Goal: Participate in discussion: Engage in conversation with other users on a specific topic

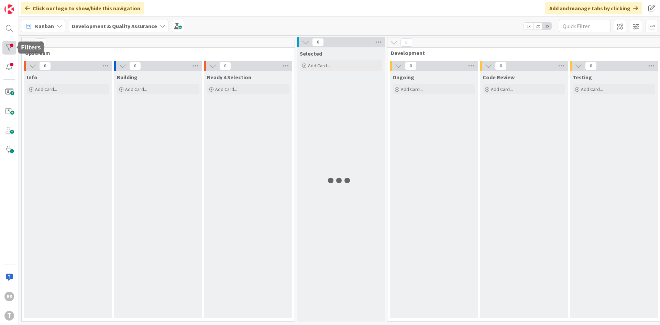
click at [7, 50] on div at bounding box center [9, 48] width 14 height 14
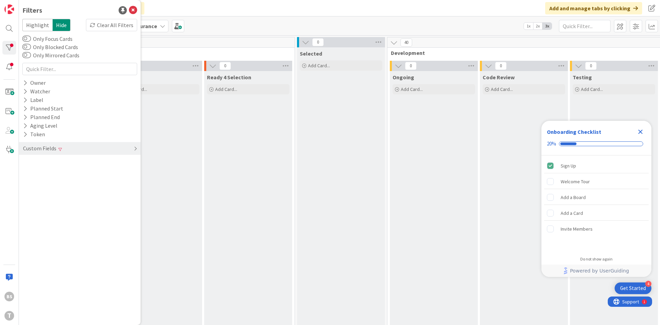
click at [78, 153] on div "Custom Fields" at bounding box center [80, 148] width 122 height 13
click at [69, 163] on div "Priority Clear" at bounding box center [80, 162] width 122 height 9
click at [45, 174] on span "Critical" at bounding box center [44, 173] width 25 height 9
click at [29, 182] on button "High" at bounding box center [38, 182] width 28 height 9
click at [215, 176] on div "Ready 4 Selection Add Card..." at bounding box center [248, 242] width 88 height 342
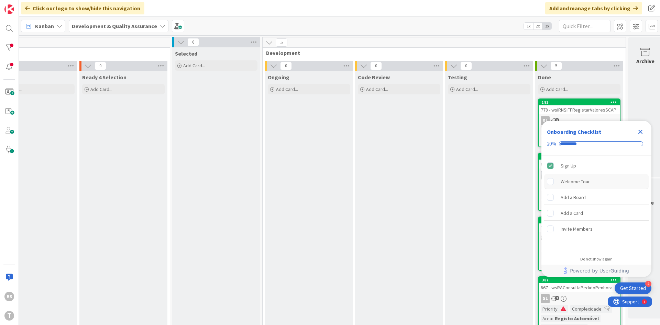
scroll to position [0, 126]
click at [641, 130] on icon "Close Checklist" at bounding box center [640, 132] width 8 height 8
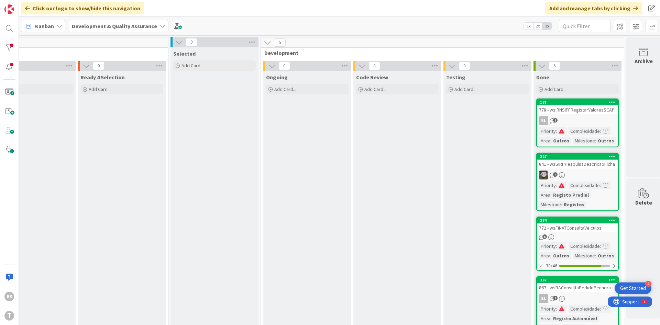
click at [583, 118] on div "SL 5" at bounding box center [577, 121] width 81 height 9
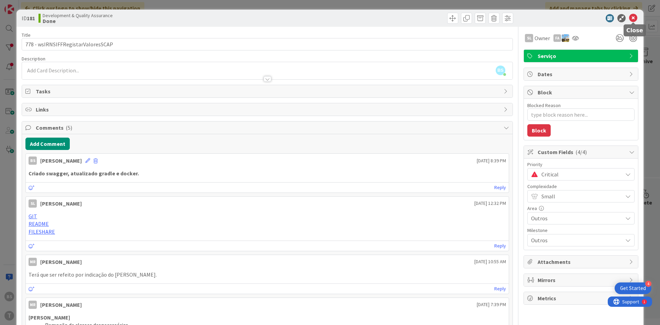
click at [636, 15] on icon at bounding box center [633, 18] width 8 height 8
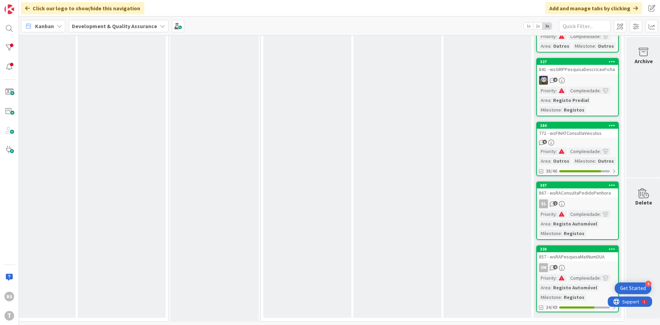
scroll to position [0, 126]
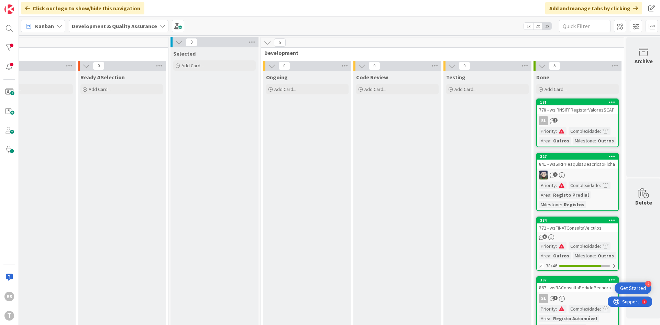
click at [580, 114] on link "181 778 - wsIRNSIFFRegistarValoresSCAP SL 5 Priority : Complexidade : Area : Ou…" at bounding box center [577, 123] width 82 height 49
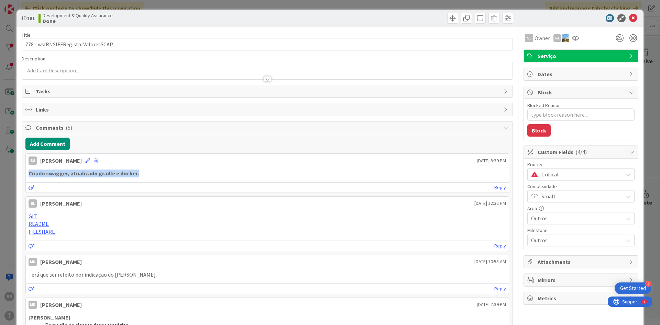
drag, startPoint x: 136, startPoint y: 174, endPoint x: 15, endPoint y: 172, distance: 121.7
click at [29, 172] on div "Criado swagger, atualizado gradle e docker." at bounding box center [267, 174] width 477 height 8
copy strong "Criado swagger, atualizado gradle e docker."
click at [630, 16] on icon at bounding box center [633, 18] width 8 height 8
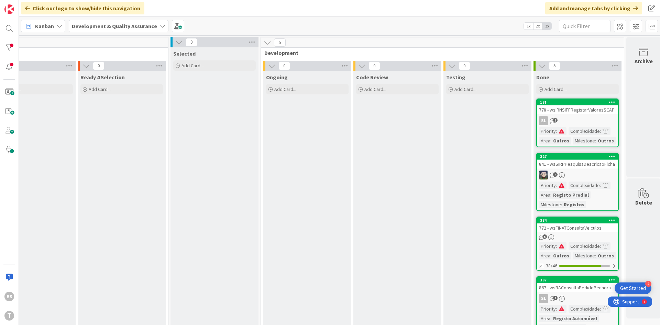
click at [591, 169] on link "327 841 - wsSIRPPesquisaDescricaoFicha 4 Priority : Complexidade : Area : Regis…" at bounding box center [577, 182] width 82 height 58
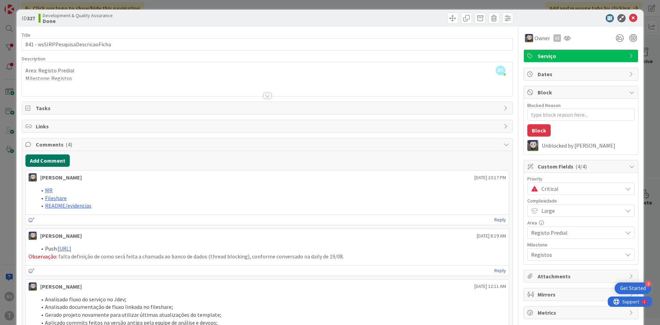
click at [47, 162] on button "Add Comment" at bounding box center [47, 161] width 44 height 12
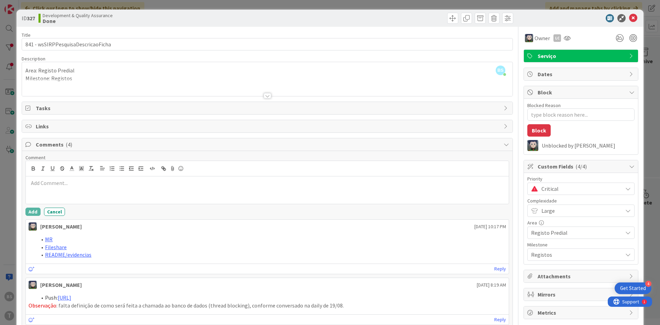
click at [95, 184] on p at bounding box center [267, 183] width 477 height 8
click at [34, 212] on button "Add" at bounding box center [32, 212] width 15 height 8
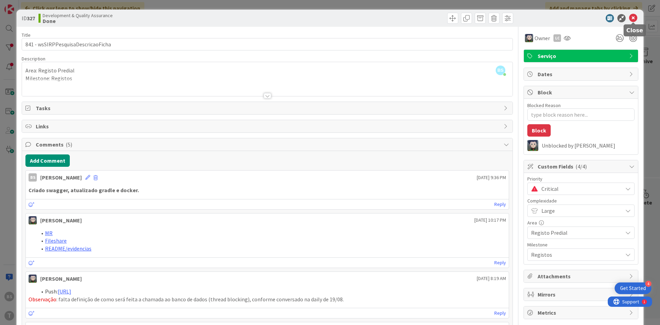
click at [632, 16] on icon at bounding box center [633, 18] width 8 height 8
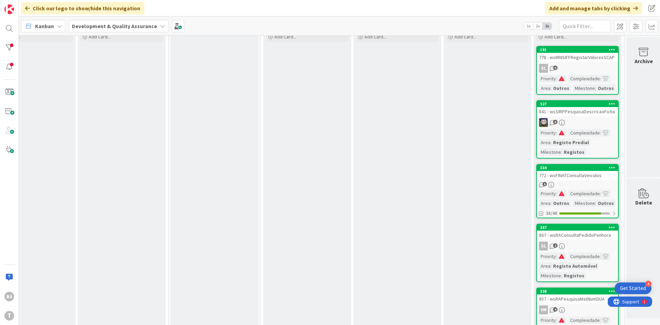
scroll to position [95, 126]
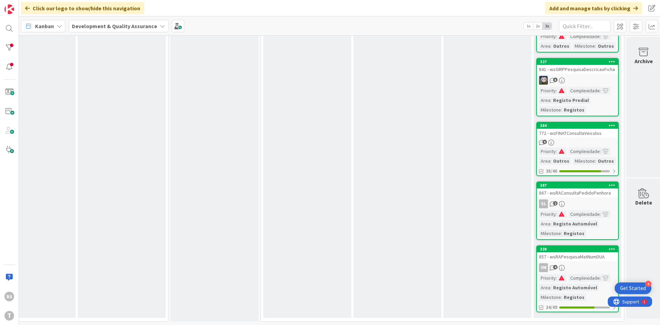
click at [577, 136] on div "772 - wsFINATConsultaVeiculos" at bounding box center [577, 133] width 81 height 9
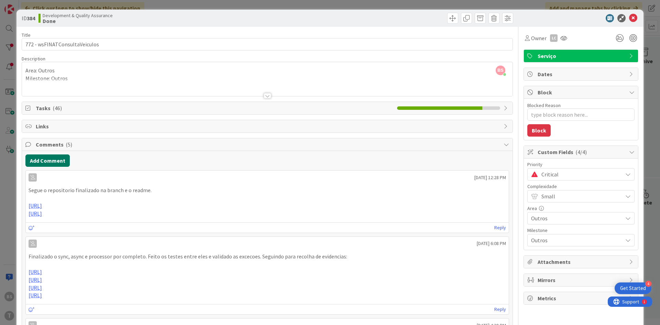
click at [52, 159] on button "Add Comment" at bounding box center [47, 161] width 44 height 12
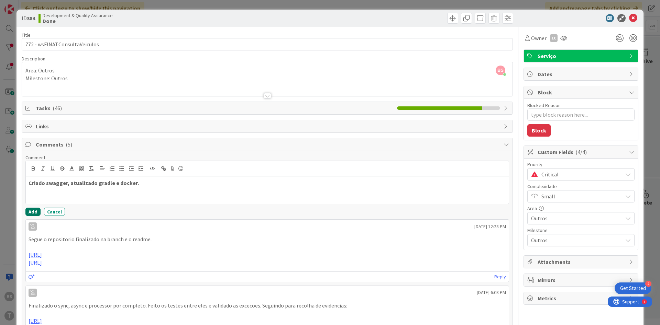
click at [35, 211] on button "Add" at bounding box center [32, 212] width 15 height 8
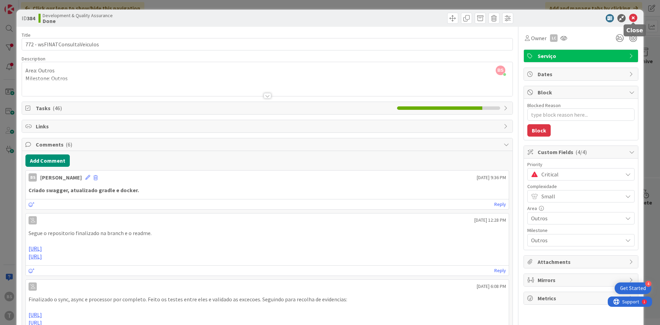
click at [633, 16] on icon at bounding box center [633, 18] width 8 height 8
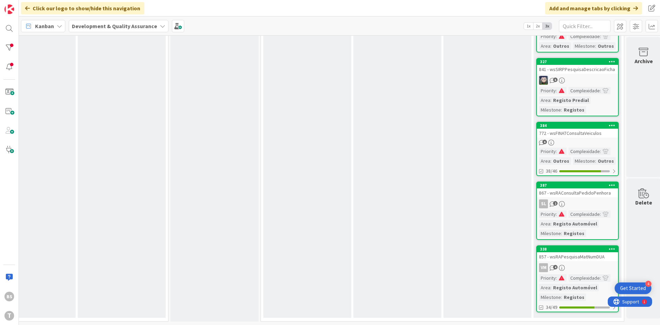
click at [575, 193] on div "867 - wsRAConsultaPedidoPenhora" at bounding box center [577, 193] width 81 height 9
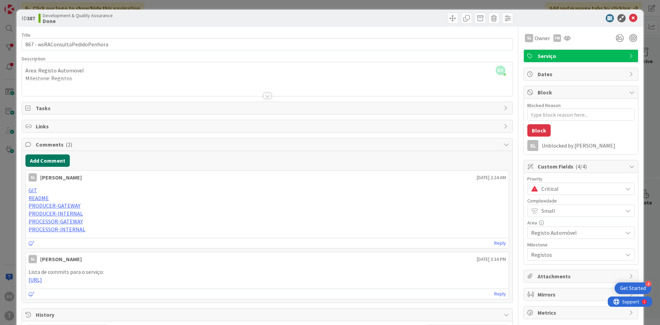
click at [56, 158] on button "Add Comment" at bounding box center [47, 161] width 44 height 12
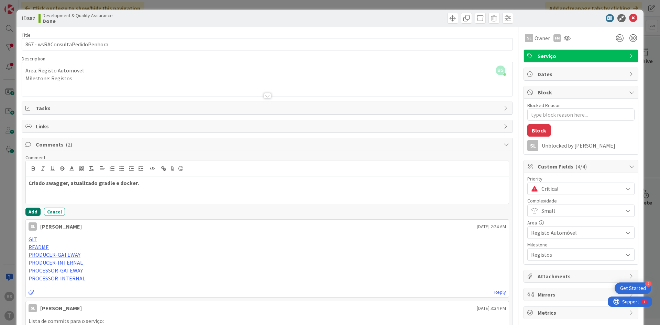
click at [33, 212] on button "Add" at bounding box center [32, 212] width 15 height 8
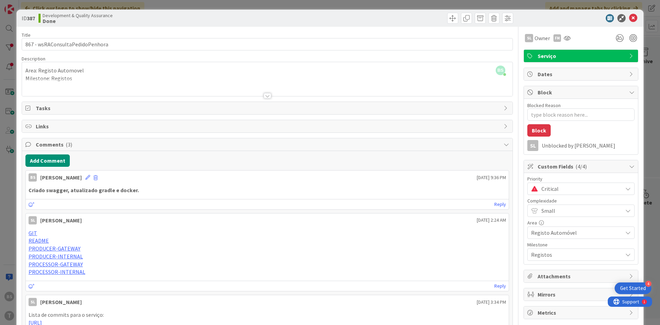
click at [632, 18] on icon at bounding box center [633, 18] width 8 height 8
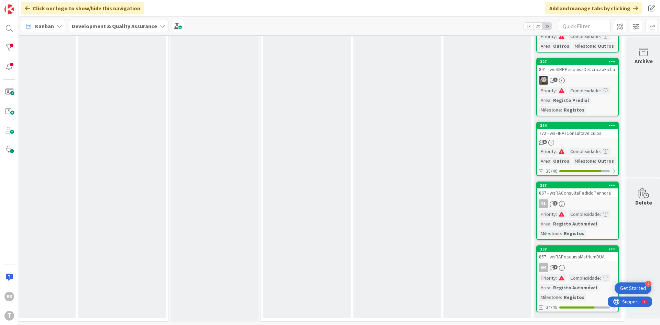
click at [584, 261] on div "857 - wsRAPesquisaMatNumDUA" at bounding box center [577, 257] width 81 height 9
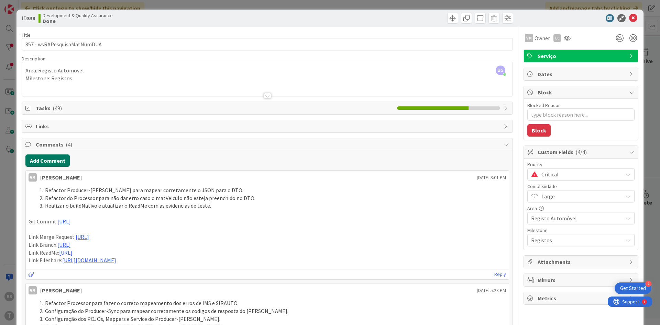
click at [57, 156] on button "Add Comment" at bounding box center [47, 161] width 44 height 12
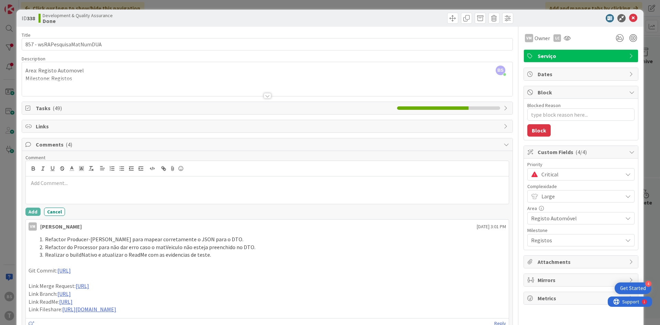
click at [73, 180] on p at bounding box center [267, 183] width 477 height 8
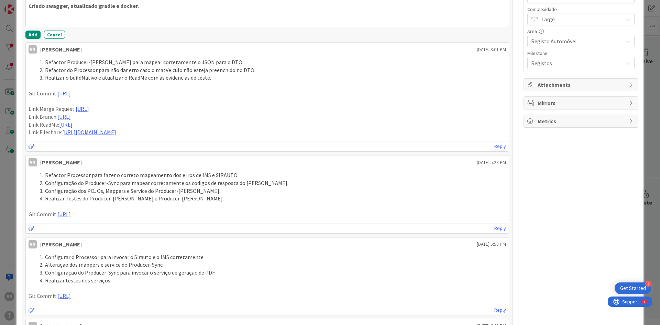
scroll to position [54, 0]
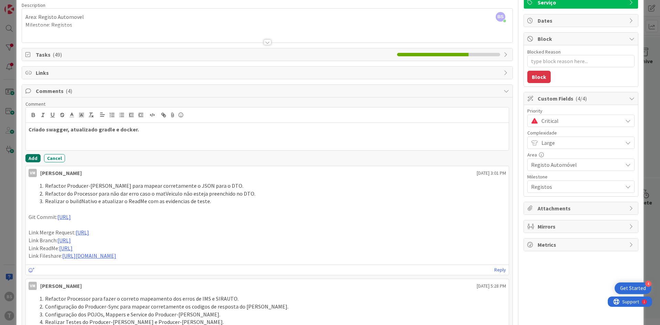
click at [31, 158] on button "Add" at bounding box center [32, 158] width 15 height 8
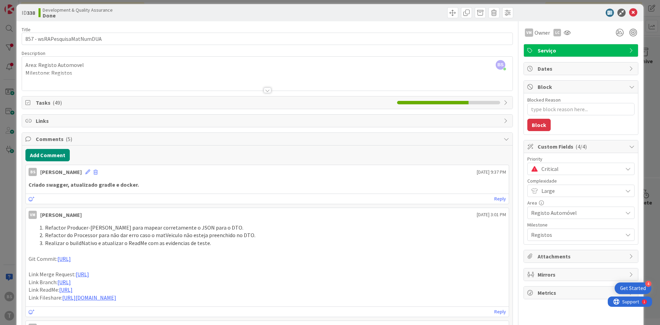
scroll to position [0, 0]
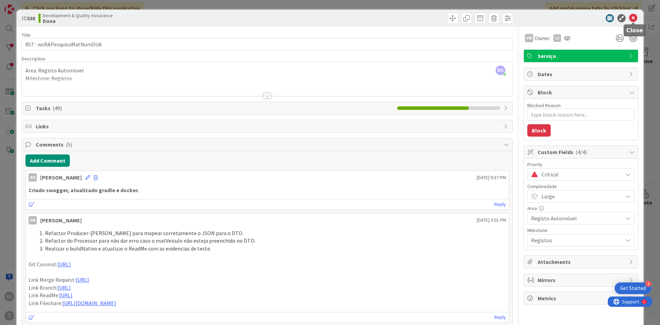
click at [635, 17] on icon at bounding box center [633, 18] width 8 height 8
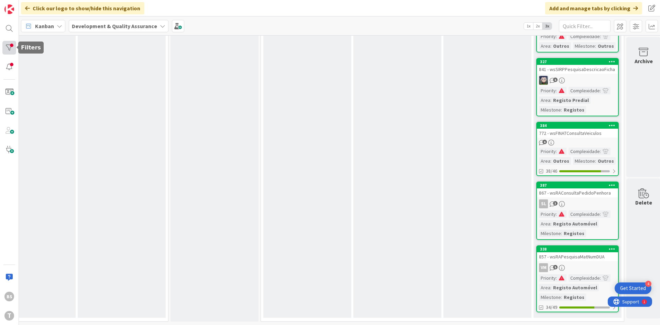
click at [9, 47] on div at bounding box center [9, 48] width 14 height 14
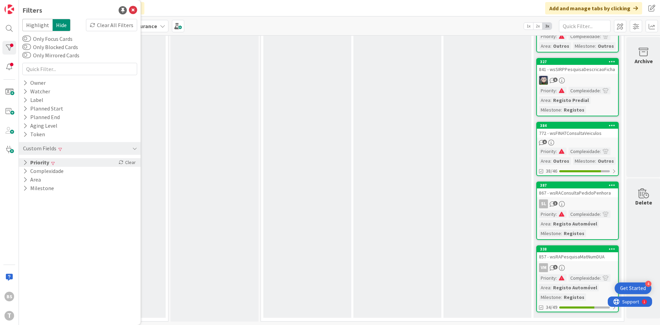
click at [46, 166] on button "Priority" at bounding box center [35, 162] width 27 height 9
click at [41, 184] on span "High" at bounding box center [42, 182] width 20 height 9
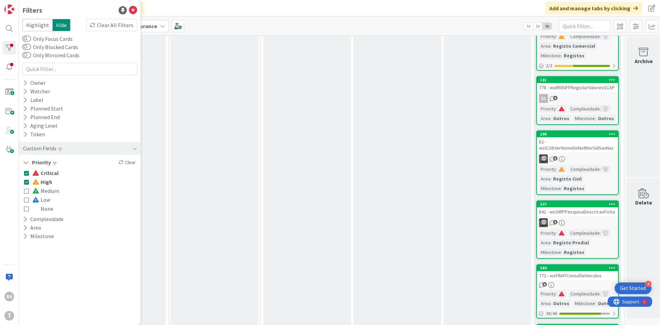
click at [31, 174] on button "Critical" at bounding box center [41, 173] width 35 height 9
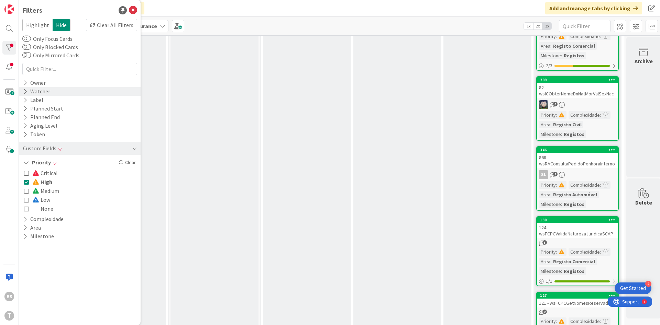
click at [39, 93] on div "Watcher" at bounding box center [36, 91] width 29 height 9
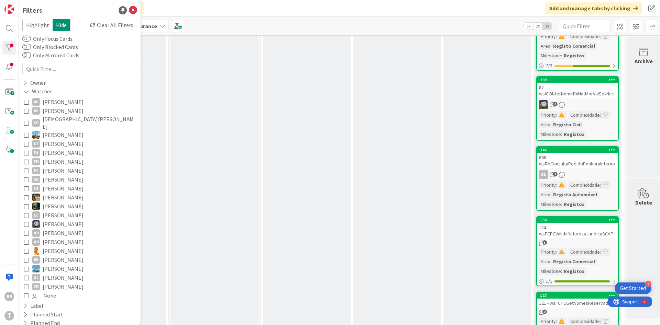
click at [29, 111] on icon at bounding box center [26, 111] width 5 height 5
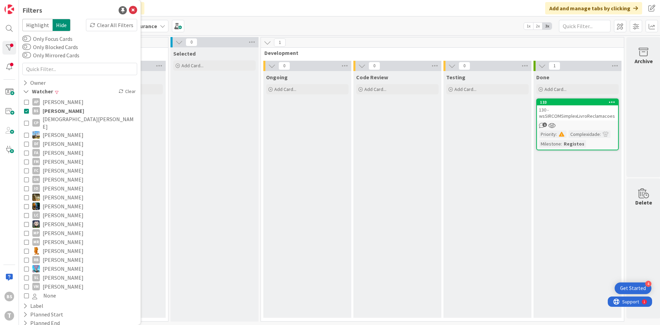
click at [306, 145] on div "Ongoing Add Card..." at bounding box center [307, 194] width 88 height 247
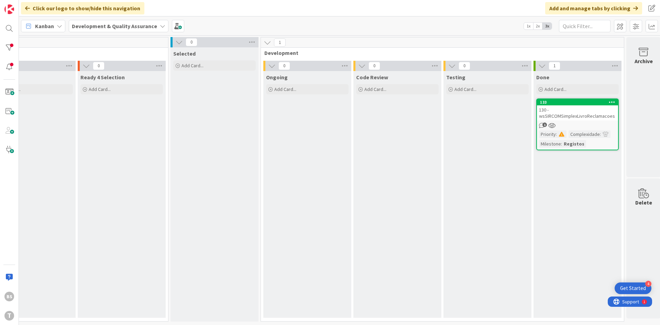
click at [550, 111] on div "130 - wsSIRCOMSimplexLivroReclamacoes" at bounding box center [577, 113] width 81 height 15
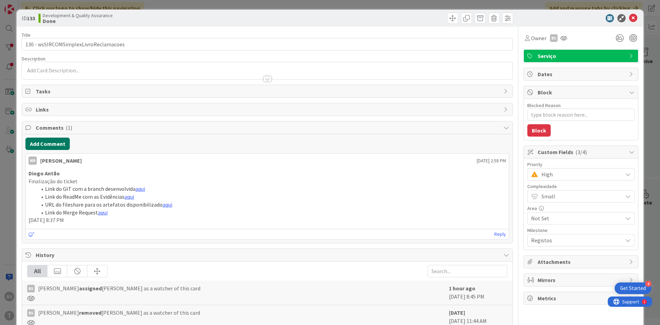
click at [65, 145] on button "Add Comment" at bounding box center [47, 144] width 44 height 12
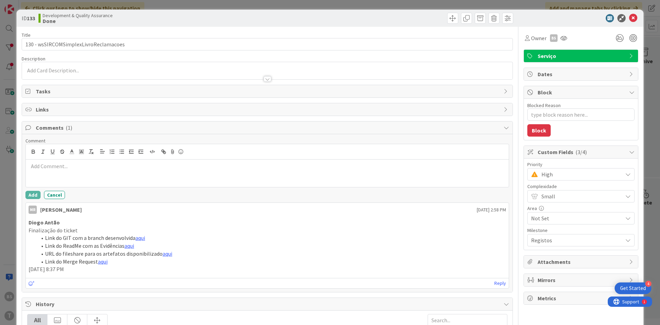
click at [114, 180] on div at bounding box center [267, 173] width 483 height 27
click at [32, 196] on button "Add" at bounding box center [32, 195] width 15 height 8
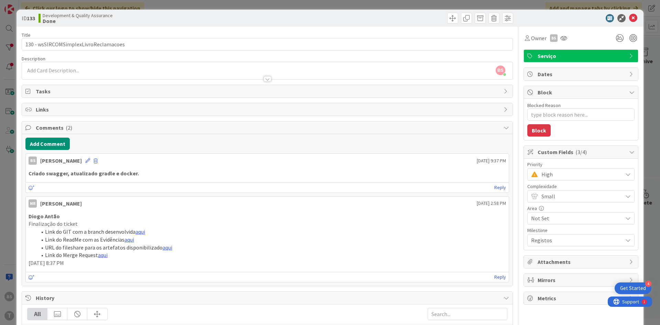
click at [559, 186] on div "Complexidade" at bounding box center [580, 186] width 107 height 5
click at [557, 179] on div "High" at bounding box center [580, 174] width 107 height 12
click at [549, 204] on link "Critical" at bounding box center [581, 203] width 106 height 12
click at [631, 17] on icon at bounding box center [633, 18] width 8 height 8
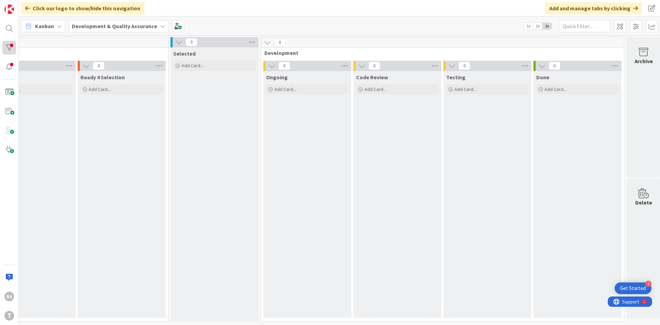
click at [11, 42] on div at bounding box center [9, 48] width 14 height 14
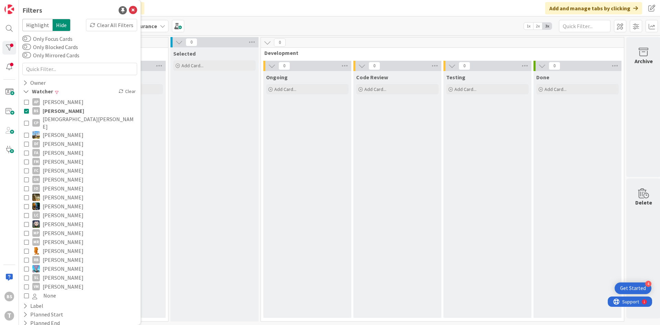
click at [29, 108] on button "BS [PERSON_NAME]" at bounding box center [79, 111] width 111 height 9
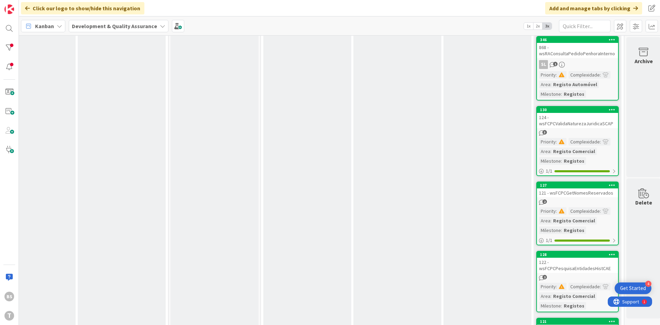
scroll to position [289, 126]
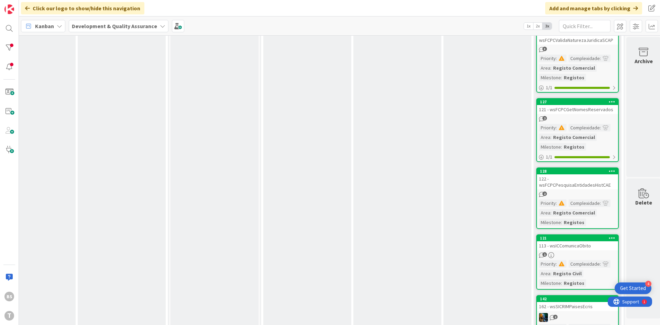
click at [582, 188] on div "122 - wsFCPCPesquisaEntidadesHistCAE" at bounding box center [577, 182] width 81 height 15
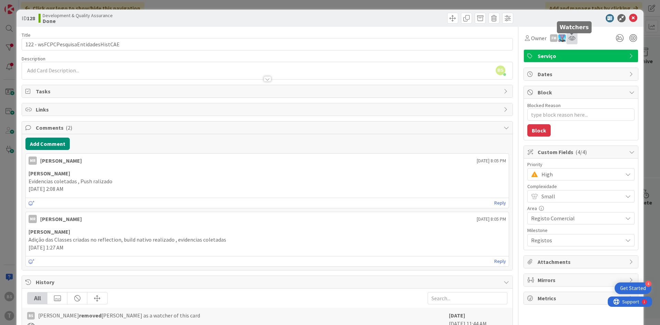
click at [574, 37] on icon at bounding box center [571, 37] width 7 height 5
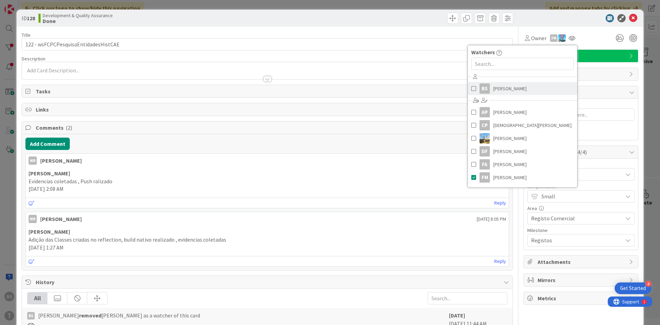
click at [518, 87] on span "[PERSON_NAME]" at bounding box center [509, 89] width 33 height 10
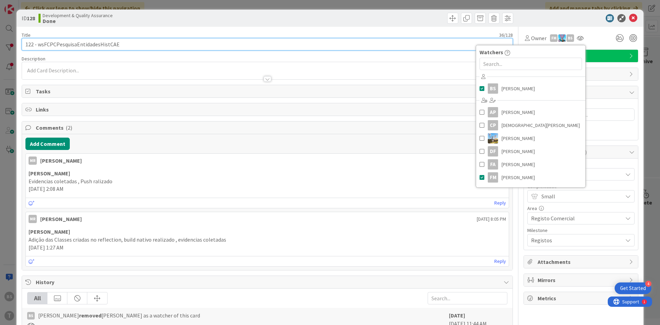
click at [97, 40] on input "122 - wsFCPCPesquisaEntidadesHistCAE" at bounding box center [267, 44] width 491 height 12
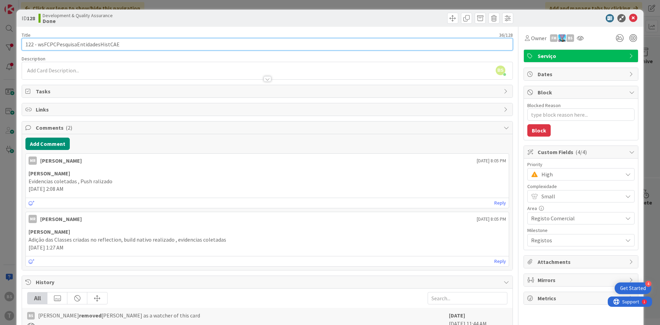
click at [97, 40] on input "122 - wsFCPCPesquisaEntidadesHistCAE" at bounding box center [267, 44] width 491 height 12
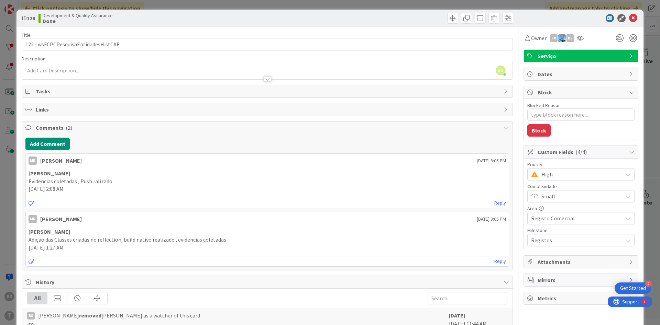
click at [588, 177] on span "High" at bounding box center [580, 175] width 78 height 10
click at [554, 204] on span "Critical" at bounding box center [591, 203] width 80 height 10
click at [579, 40] on icon at bounding box center [580, 37] width 7 height 5
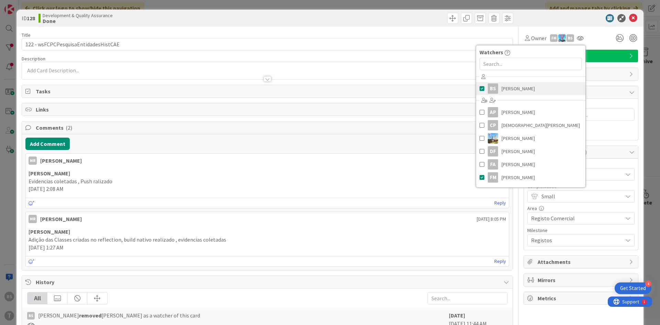
click at [508, 93] on span "[PERSON_NAME]" at bounding box center [517, 89] width 33 height 10
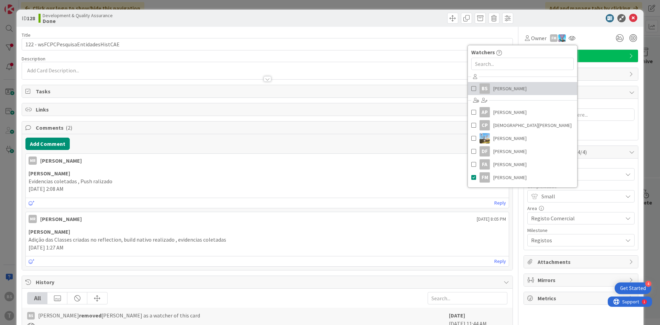
type textarea "x"
click at [635, 18] on icon at bounding box center [633, 18] width 8 height 8
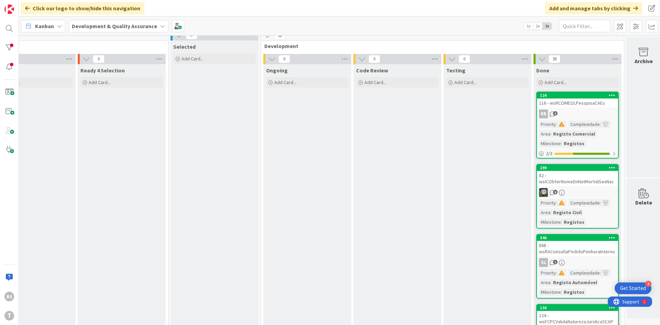
scroll to position [0, 126]
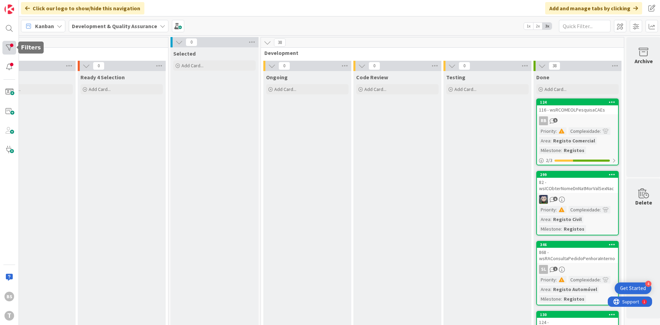
click at [11, 42] on div at bounding box center [9, 48] width 14 height 14
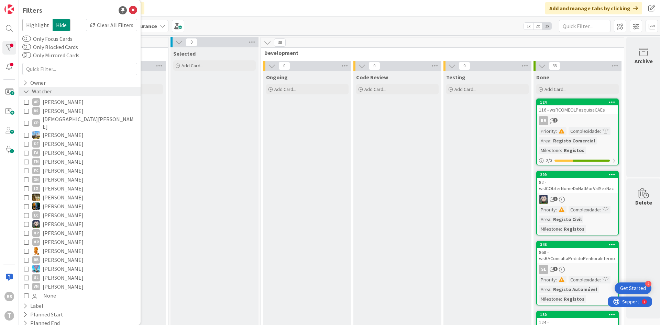
click at [27, 92] on icon at bounding box center [26, 92] width 6 height 6
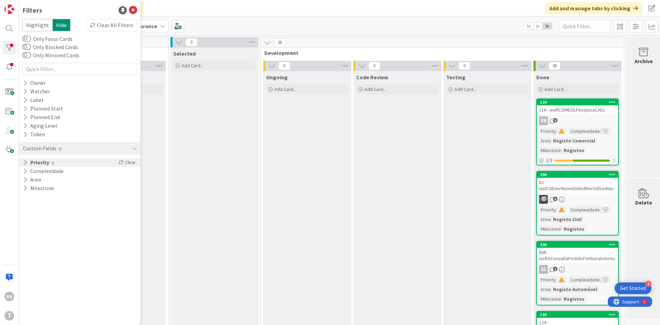
click at [54, 164] on span at bounding box center [52, 164] width 3 height 4
click at [28, 180] on icon at bounding box center [26, 182] width 5 height 5
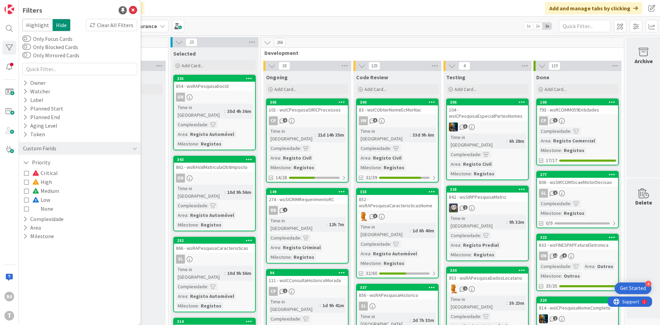
click at [25, 174] on icon at bounding box center [26, 173] width 5 height 5
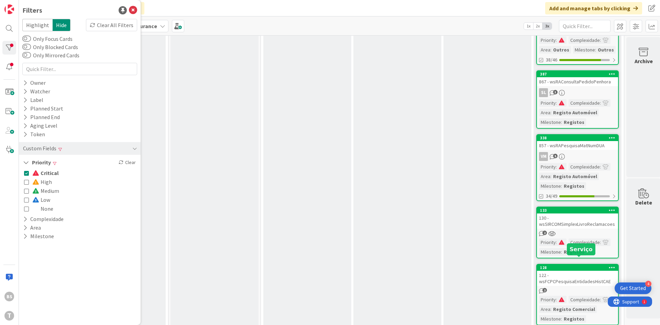
scroll to position [219, 126]
